Goal: Transaction & Acquisition: Book appointment/travel/reservation

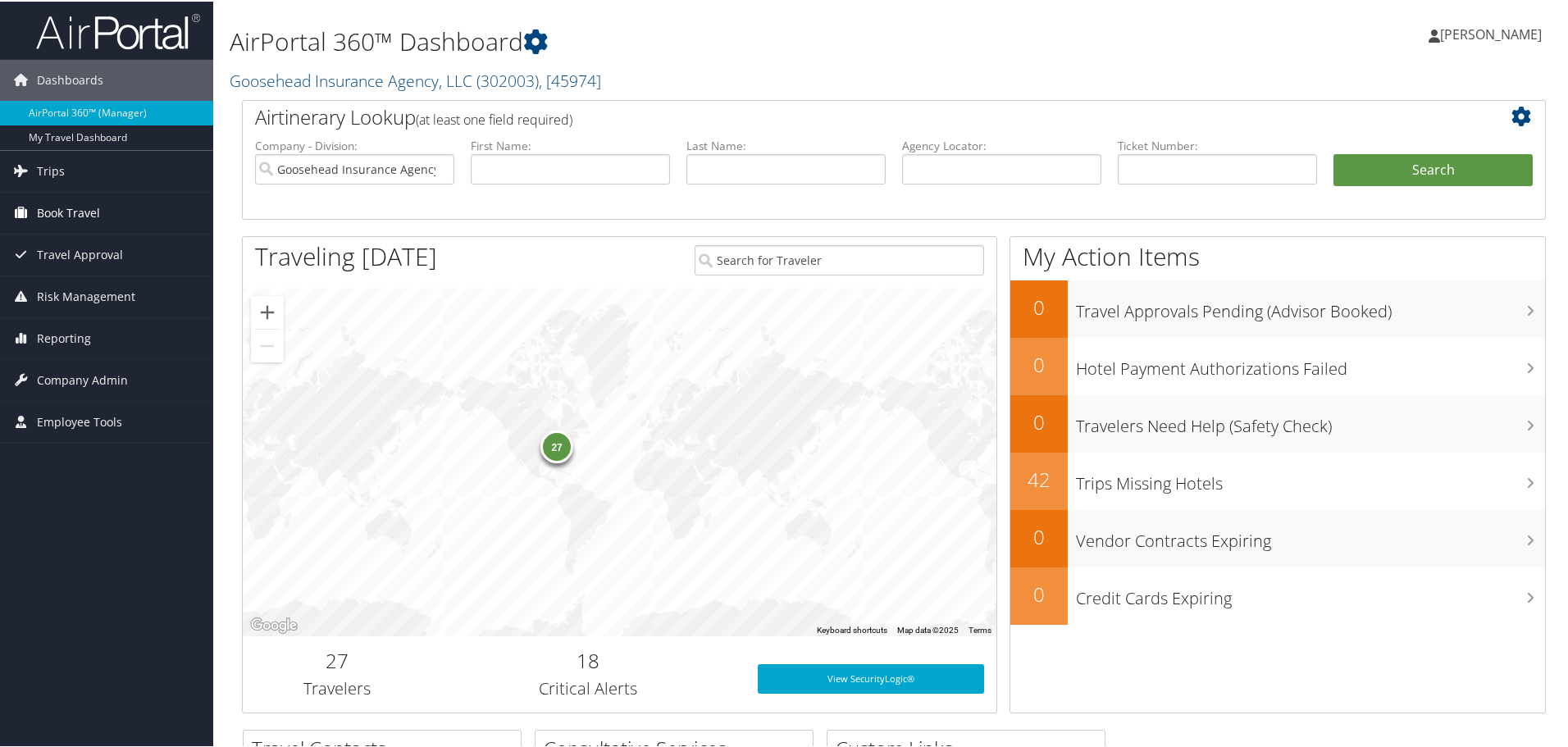
click at [66, 205] on span "Book Travel" at bounding box center [68, 211] width 63 height 41
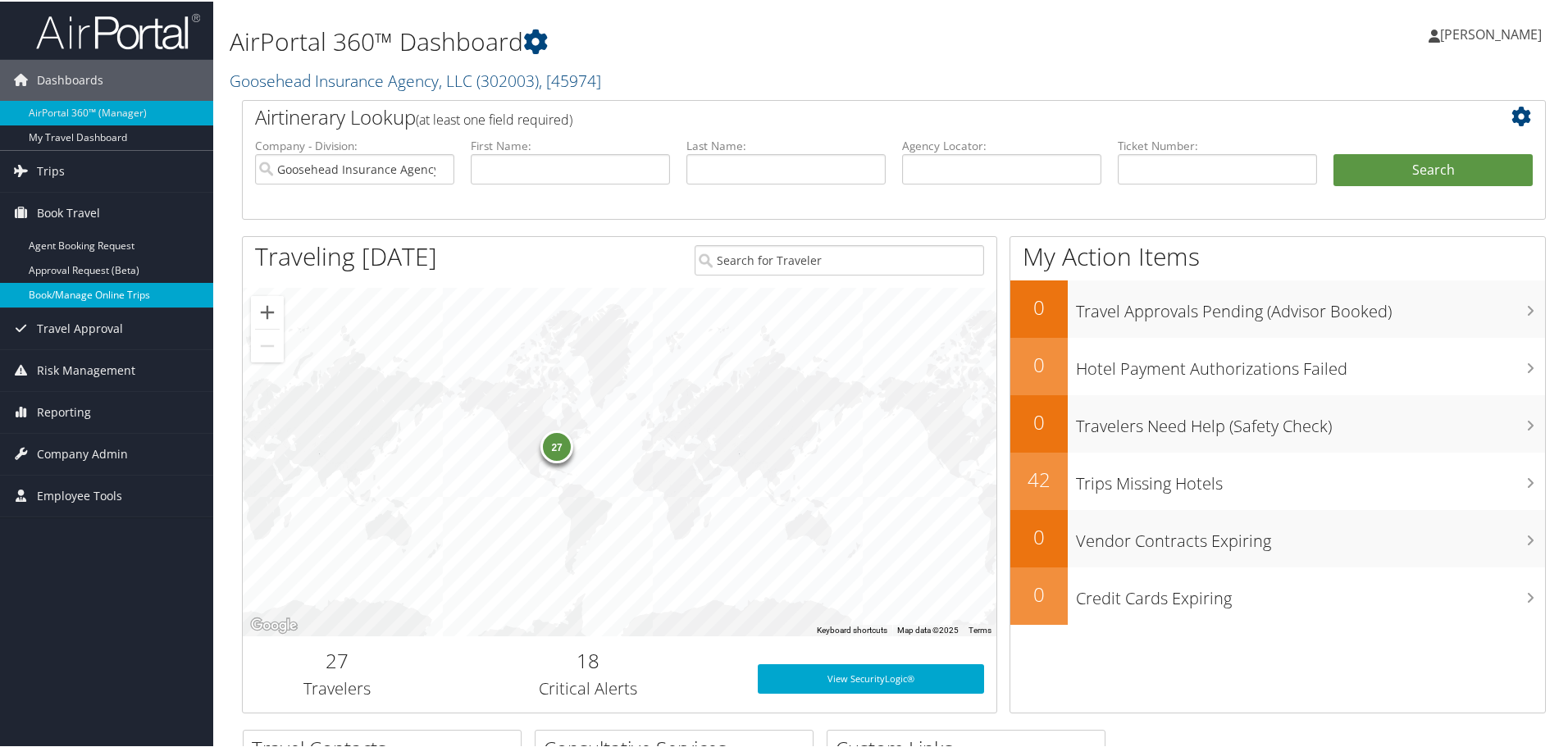
click at [76, 286] on link "Book/Manage Online Trips" at bounding box center [106, 294] width 213 height 25
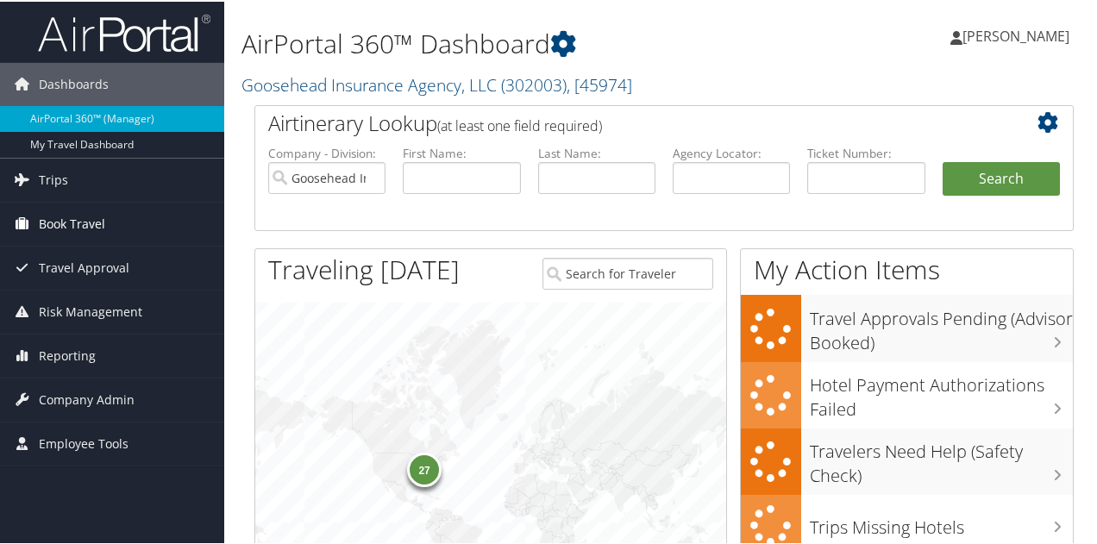
click at [66, 227] on span "Book Travel" at bounding box center [72, 222] width 66 height 43
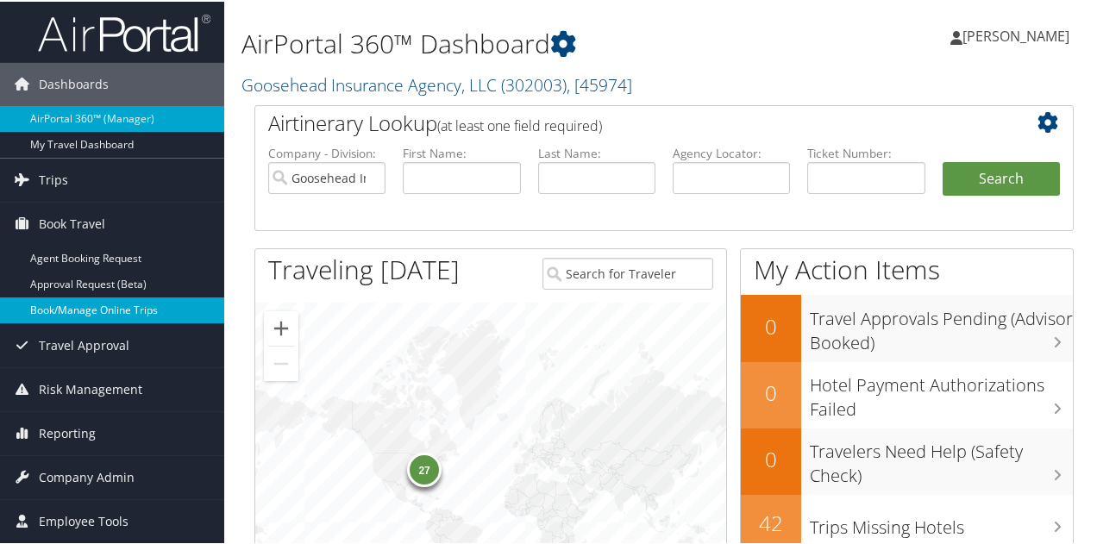
click at [76, 307] on link "Book/Manage Online Trips" at bounding box center [112, 309] width 224 height 26
